Goal: Transaction & Acquisition: Subscribe to service/newsletter

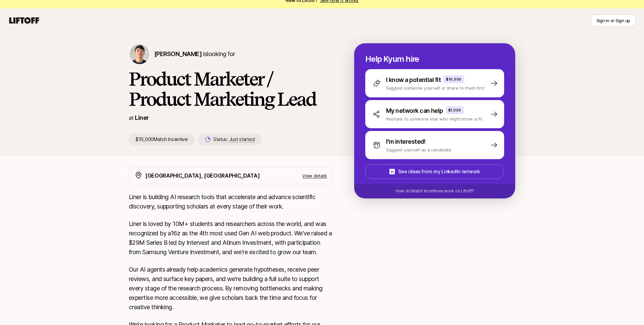
scroll to position [8, 0]
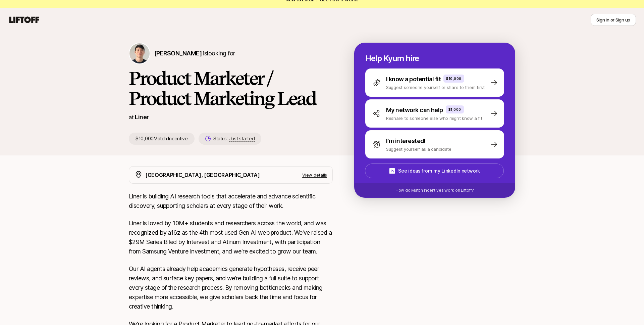
click at [484, 57] on p "Help Kyum hire" at bounding box center [435, 58] width 139 height 9
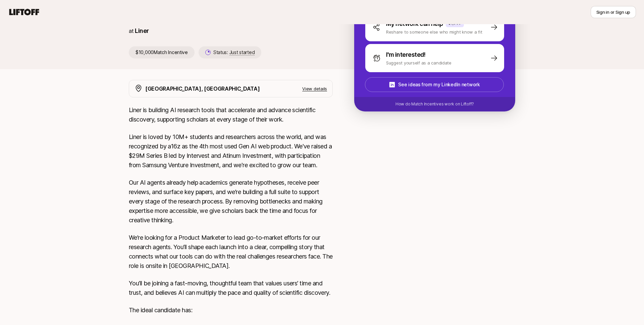
scroll to position [152, 0]
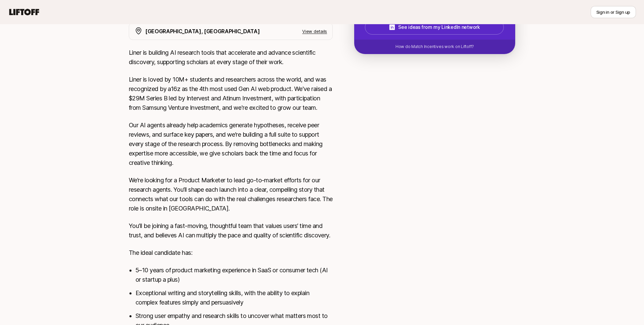
click at [239, 75] on p "Liner is loved by 10M+ students and researchers across the world, and was recog…" at bounding box center [231, 94] width 204 height 38
click at [238, 83] on p "Liner is loved by 10M+ students and researchers across the world, and was recog…" at bounding box center [231, 94] width 204 height 38
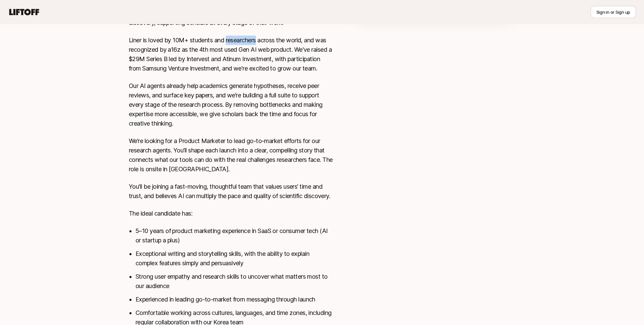
scroll to position [232, 0]
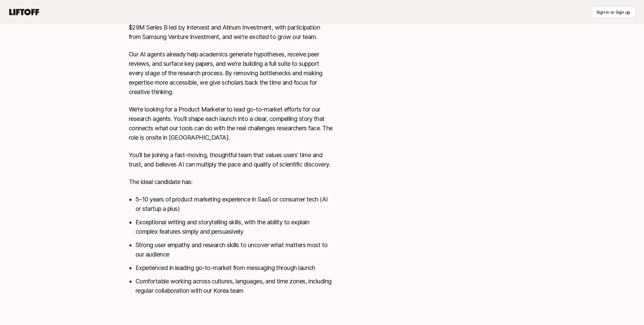
click at [212, 136] on div "Liner is building AI research tools that accelerate and advance scientific disc…" at bounding box center [231, 140] width 204 height 326
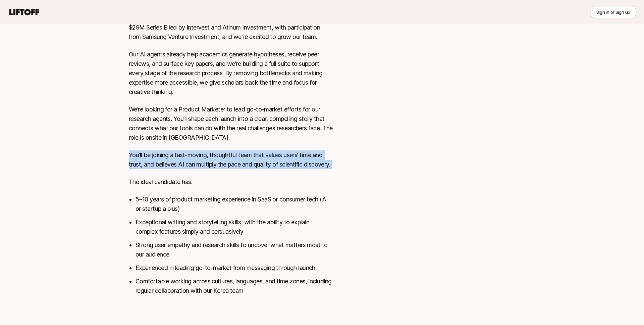
click at [207, 154] on p "You’ll be joining a fast-moving, thoughtful team that values users’ time and tr…" at bounding box center [231, 159] width 204 height 19
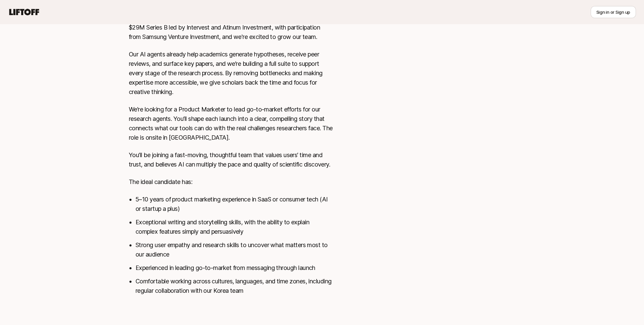
scroll to position [229, 0]
click at [219, 134] on p "We’re looking for a Product Marketer to lead go-to-market efforts for our resea…" at bounding box center [231, 124] width 204 height 38
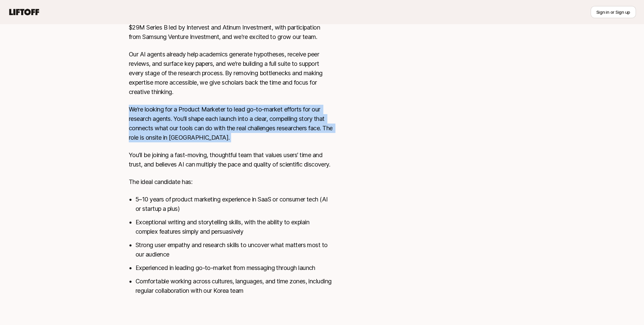
click at [219, 134] on p "We’re looking for a Product Marketer to lead go-to-market efforts for our resea…" at bounding box center [231, 124] width 204 height 38
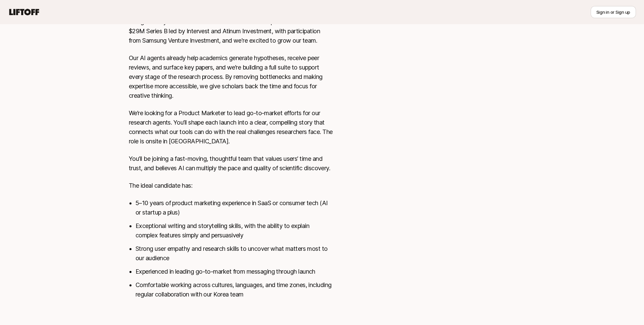
click at [219, 133] on p "We’re looking for a Product Marketer to lead go-to-market efforts for our resea…" at bounding box center [231, 127] width 204 height 38
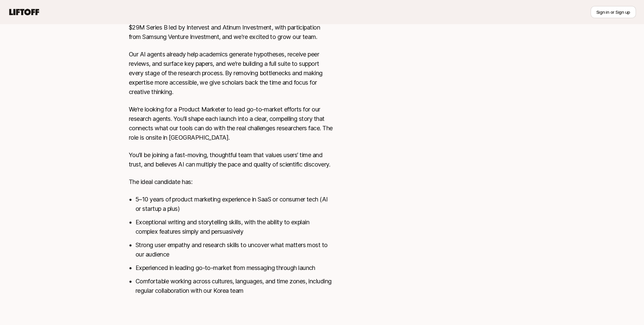
click at [215, 186] on p "The ideal candidate has:" at bounding box center [231, 181] width 204 height 9
click at [213, 200] on li "5–10 years of product marketing experience in SaaS or consumer tech (AI or star…" at bounding box center [234, 204] width 197 height 19
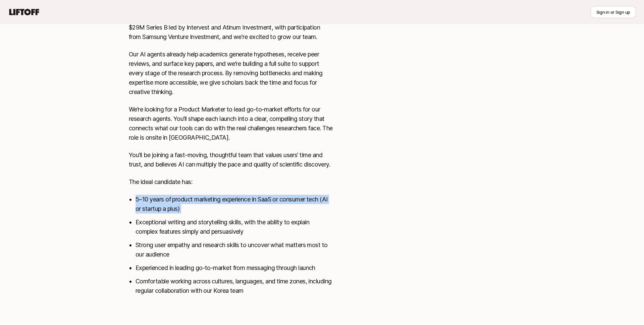
click at [213, 200] on li "5–10 years of product marketing experience in SaaS or consumer tech (AI or star…" at bounding box center [234, 204] width 197 height 19
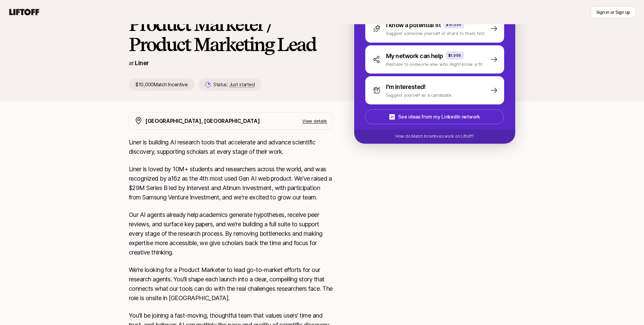
scroll to position [0, 0]
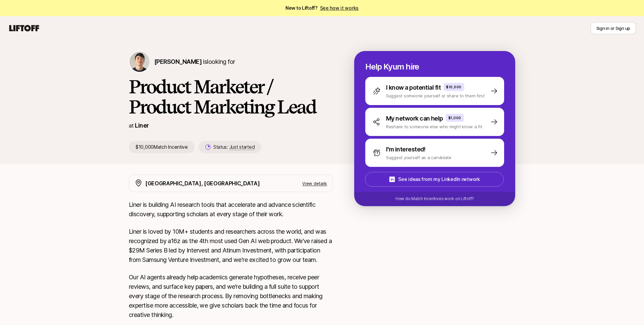
click at [35, 26] on icon at bounding box center [24, 28] width 30 height 6
click at [33, 30] on icon at bounding box center [24, 28] width 30 height 6
click at [333, 9] on link "See how it works" at bounding box center [339, 8] width 39 height 6
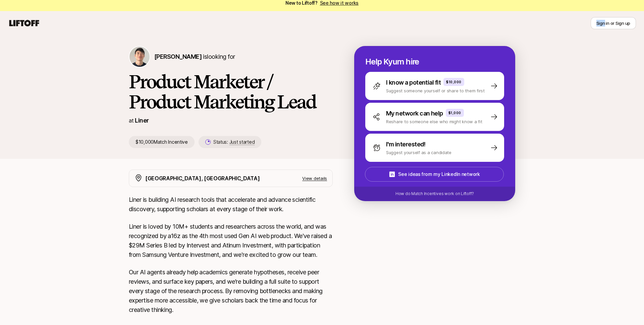
scroll to position [6, 0]
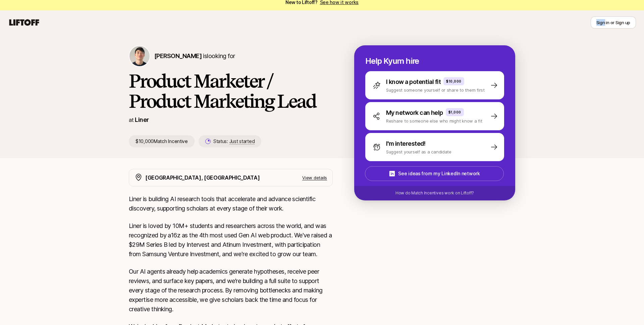
click at [314, 33] on nav "Sign in or Sign up" at bounding box center [322, 22] width 644 height 24
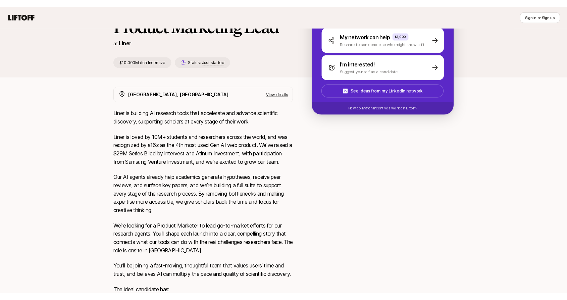
scroll to position [0, 0]
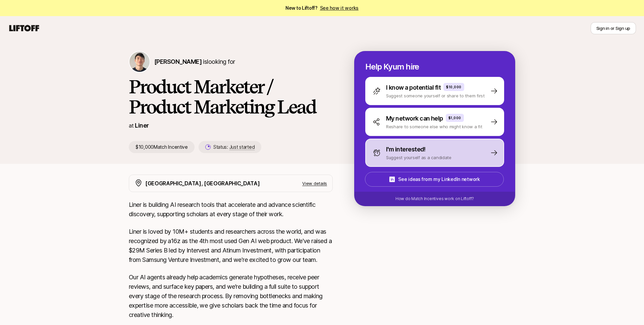
click at [417, 165] on div "I'm interested! Suggest yourself as a candidate" at bounding box center [435, 153] width 139 height 28
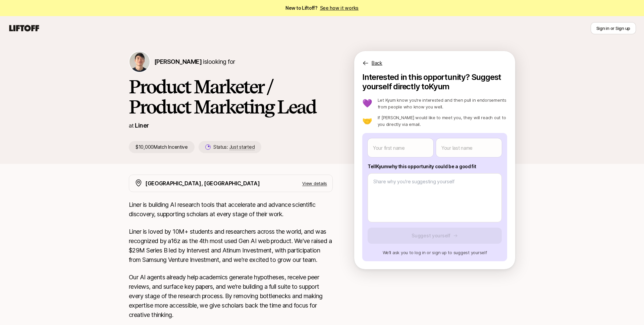
click at [372, 61] on p "Back" at bounding box center [377, 63] width 11 height 8
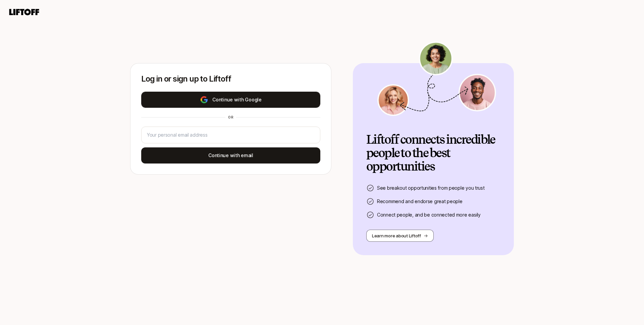
click at [286, 99] on button "Continue with Google" at bounding box center [230, 100] width 179 height 16
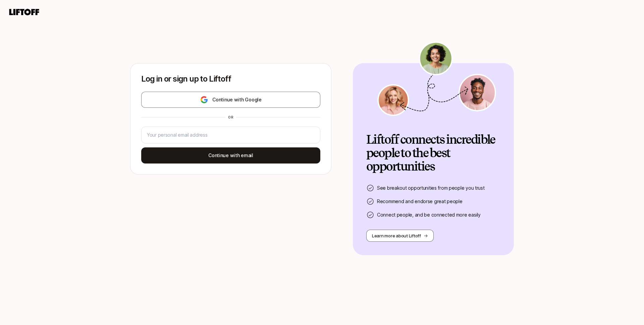
click at [393, 177] on div "Liftoff connects incredible people to the best opportunities See breakout oppor…" at bounding box center [434, 187] width 134 height 109
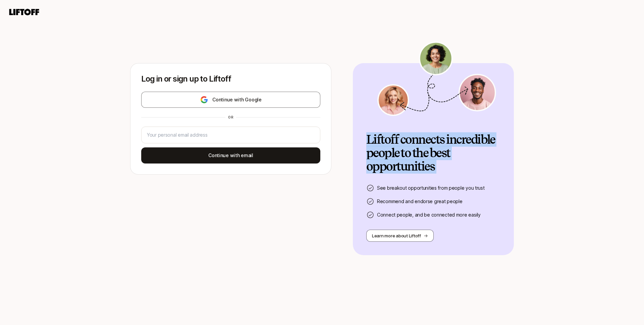
click at [396, 185] on p "See breakout opportunities from people you trust" at bounding box center [431, 188] width 108 height 8
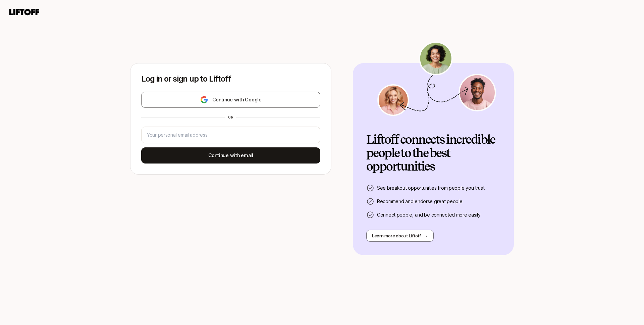
click at [396, 185] on p "See breakout opportunities from people you trust" at bounding box center [431, 188] width 108 height 8
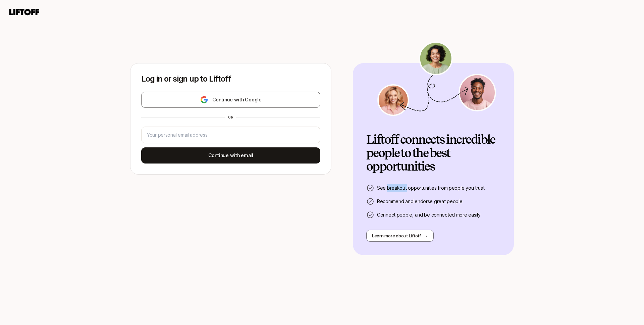
click at [396, 185] on p "See breakout opportunities from people you trust" at bounding box center [431, 188] width 108 height 8
